Goal: Navigation & Orientation: Find specific page/section

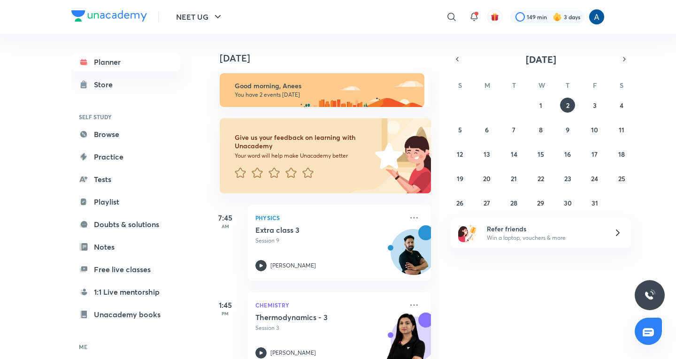
drag, startPoint x: 195, startPoint y: 90, endPoint x: 353, endPoint y: 23, distance: 171.7
click at [353, 22] on div "​" at bounding box center [374, 17] width 173 height 23
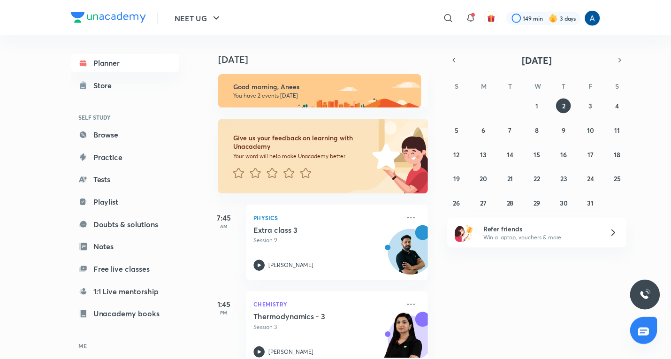
scroll to position [23, 0]
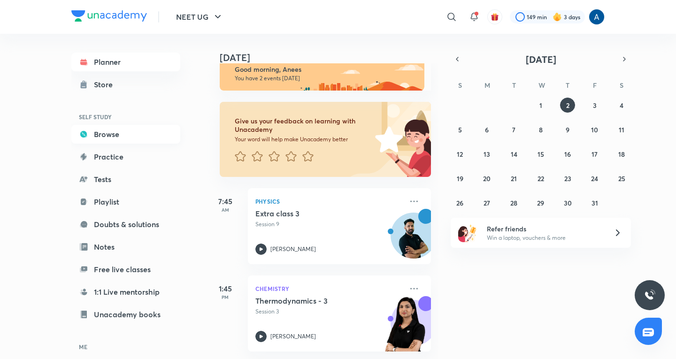
click at [109, 131] on link "Browse" at bounding box center [125, 134] width 109 height 19
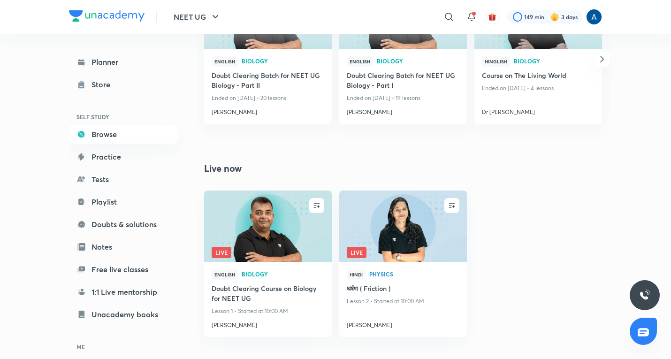
scroll to position [742, 0]
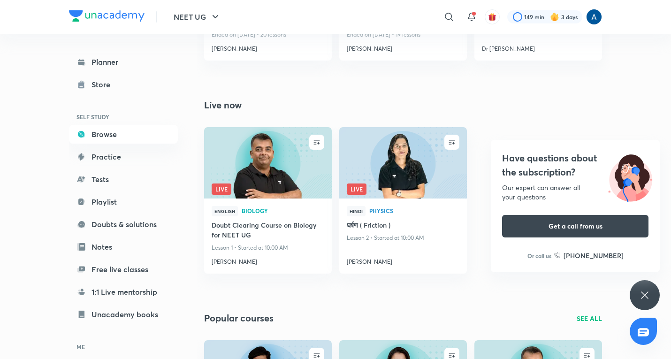
click at [642, 295] on icon at bounding box center [644, 295] width 11 height 11
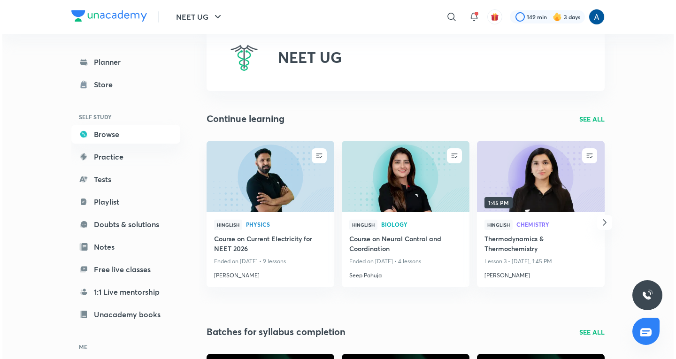
scroll to position [0, 0]
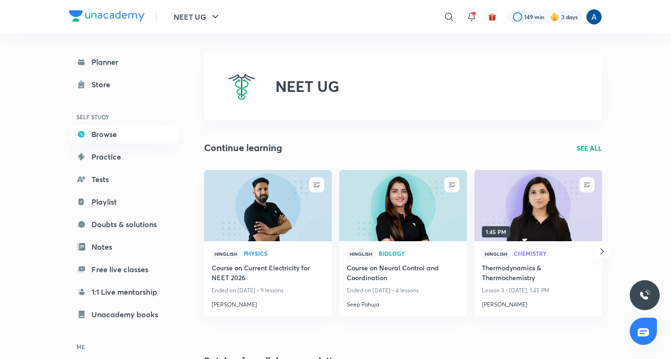
click at [602, 252] on icon "button" at bounding box center [602, 251] width 11 height 11
